Goal: Information Seeking & Learning: Learn about a topic

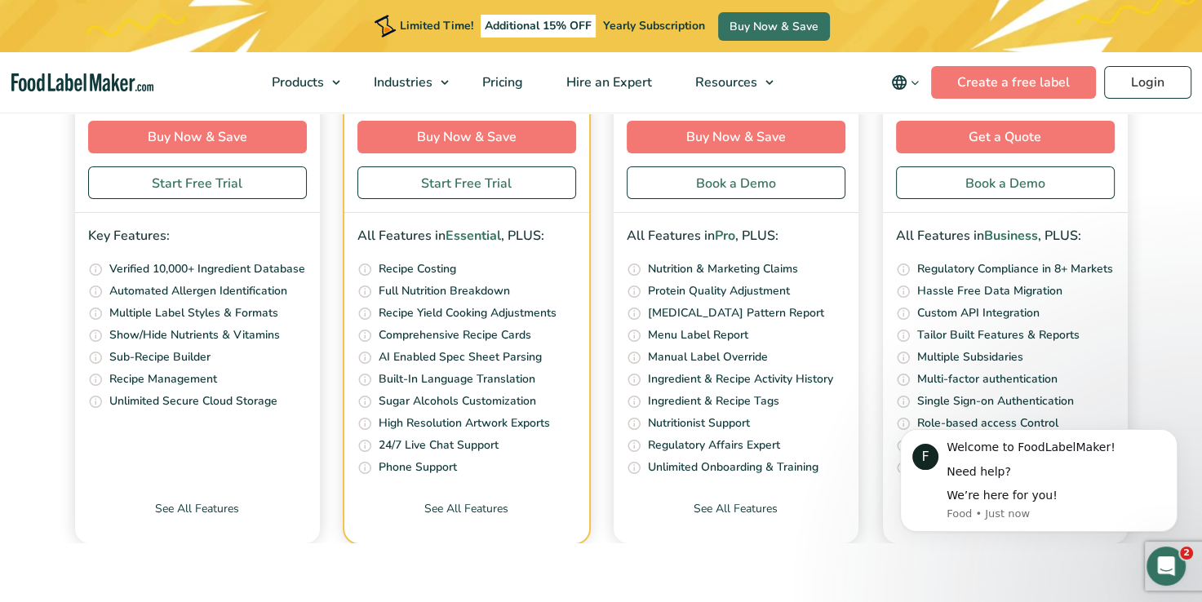
scroll to position [6131, 0]
click at [761, 500] on link "See All Features" at bounding box center [736, 521] width 245 height 43
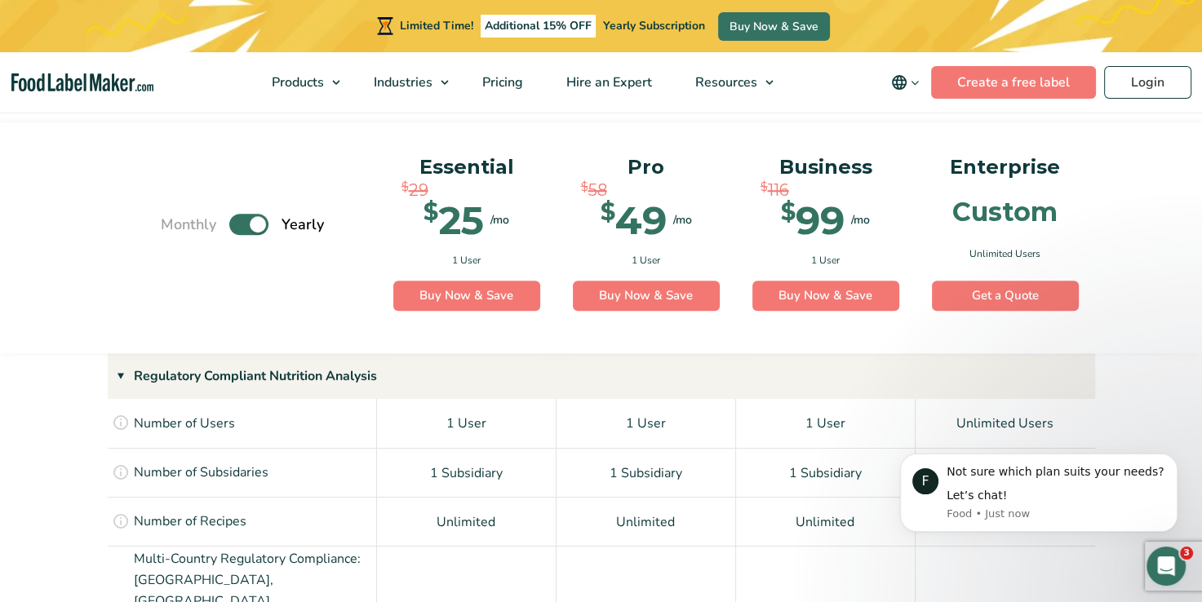
scroll to position [1123, 0]
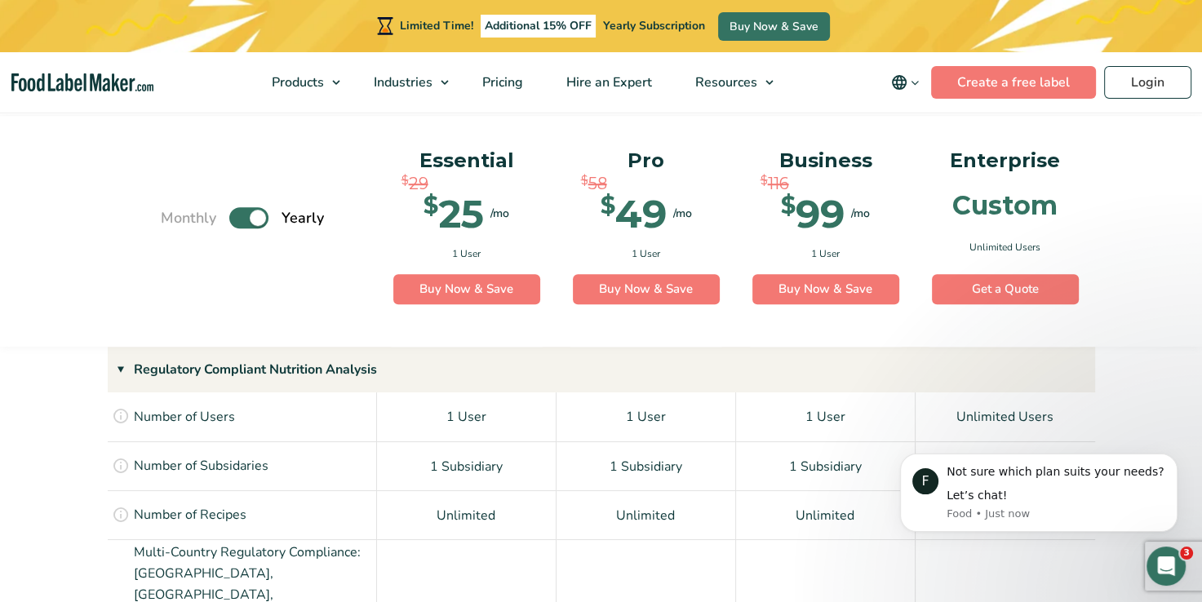
click at [245, 207] on label "Toggle" at bounding box center [248, 217] width 39 height 21
click at [175, 213] on input "Toggle" at bounding box center [169, 218] width 11 height 11
checkbox input "false"
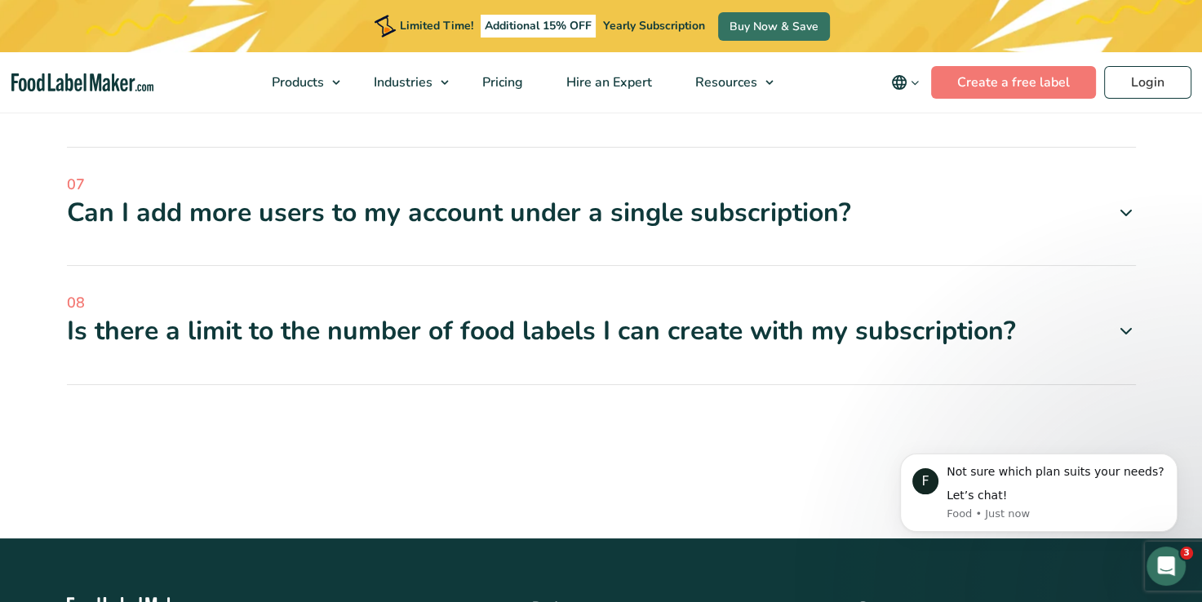
scroll to position [5788, 0]
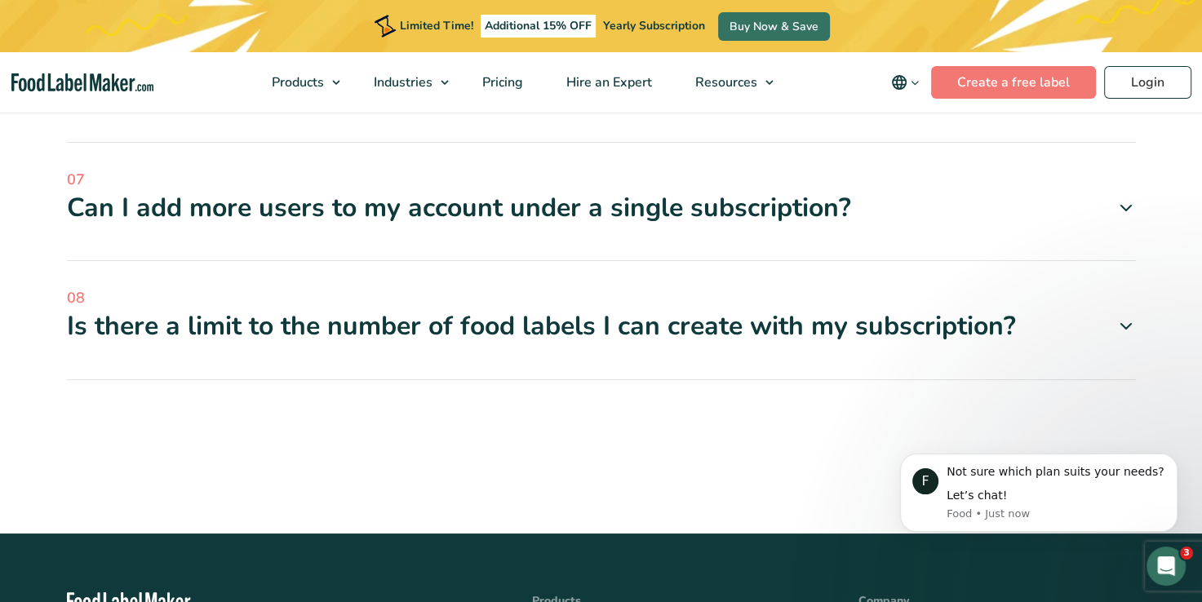
click at [1125, 317] on icon at bounding box center [1126, 327] width 20 height 20
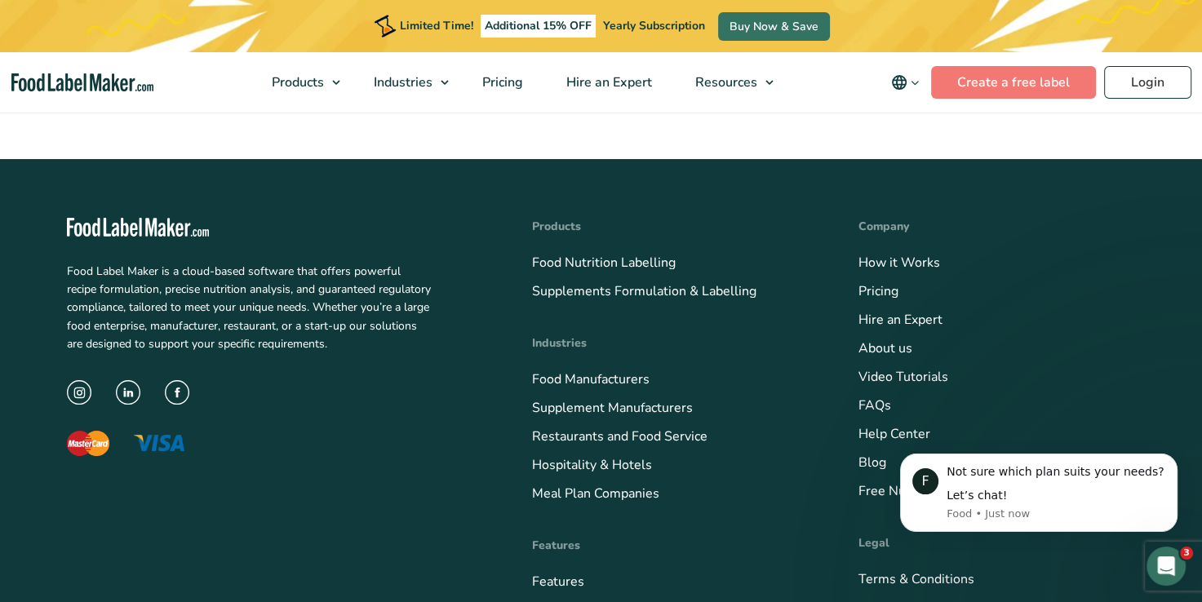
scroll to position [6206, 0]
click at [636, 485] on link "Meal Plan Companies" at bounding box center [595, 494] width 127 height 18
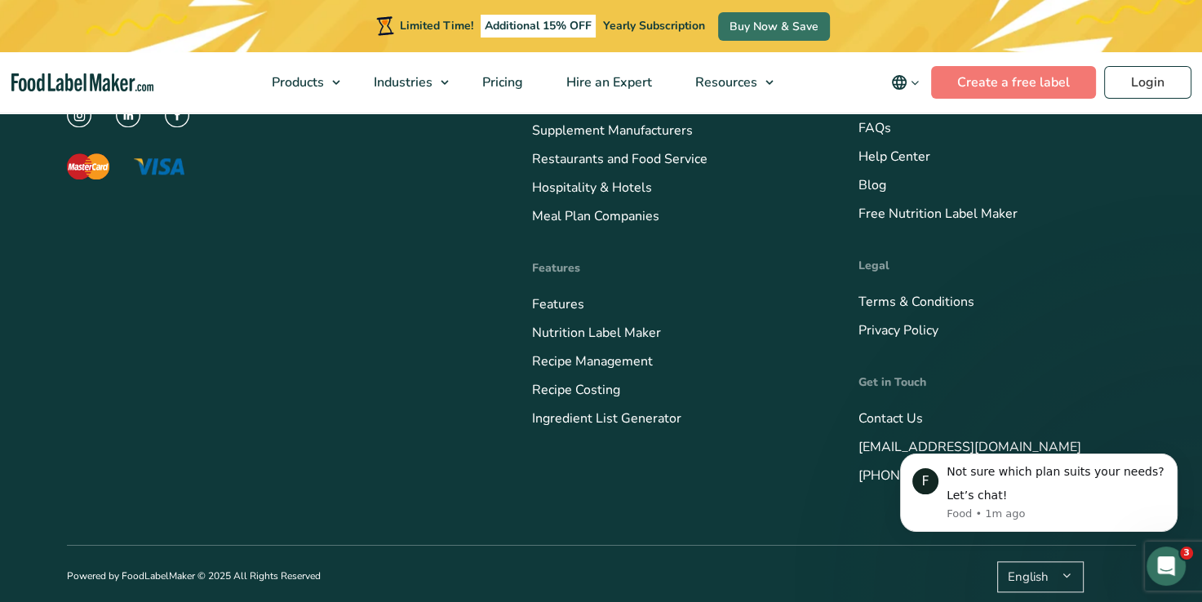
scroll to position [7683, 0]
